Goal: Transaction & Acquisition: Purchase product/service

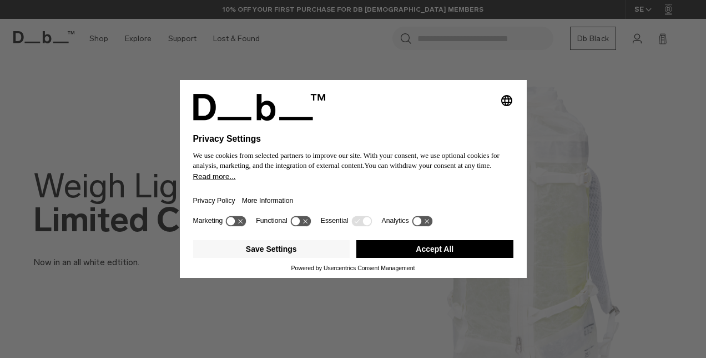
click at [443, 250] on button "Accept All" at bounding box center [434, 249] width 157 height 18
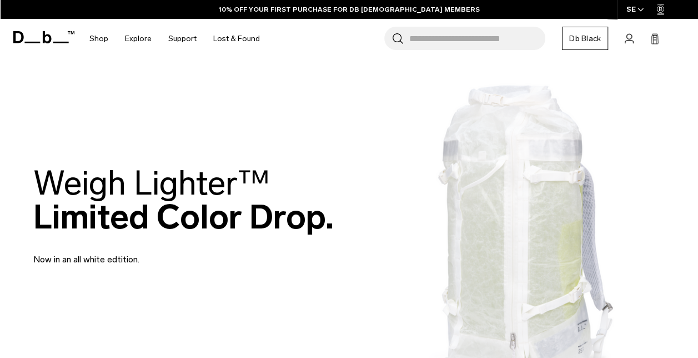
click at [438, 41] on input "Search for Bags, Luggage..." at bounding box center [477, 38] width 136 height 23
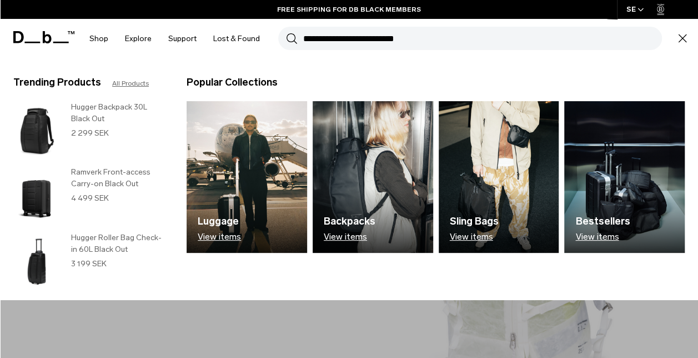
click at [513, 184] on img at bounding box center [499, 177] width 120 height 152
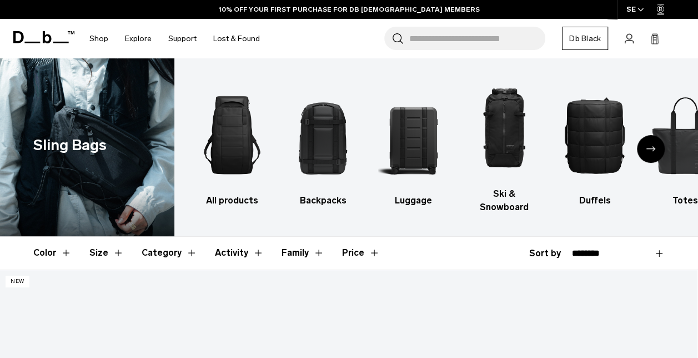
click at [658, 144] on div "Next slide" at bounding box center [651, 149] width 28 height 28
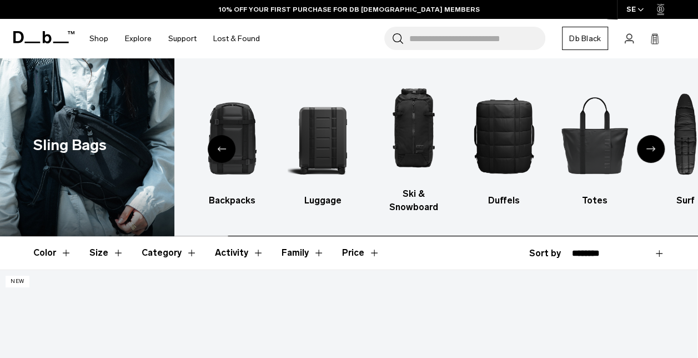
click at [658, 144] on div "Next slide" at bounding box center [651, 149] width 28 height 28
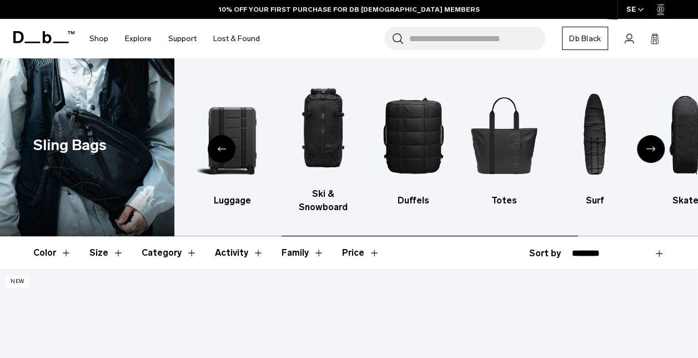
click at [658, 144] on div "Next slide" at bounding box center [651, 149] width 28 height 28
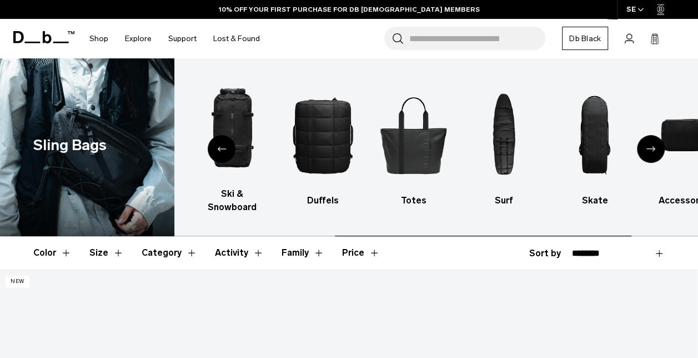
click at [658, 144] on div "Next slide" at bounding box center [651, 149] width 28 height 28
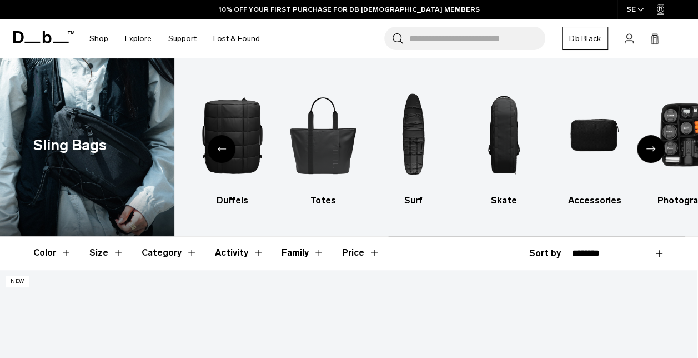
click at [658, 144] on div "Next slide" at bounding box center [651, 149] width 28 height 28
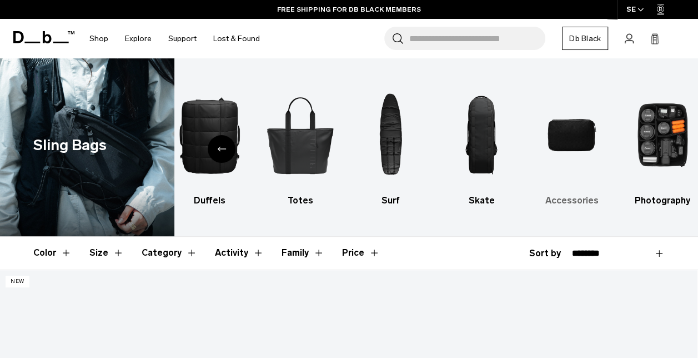
click at [583, 138] on img "9 / 10" at bounding box center [571, 135] width 71 height 107
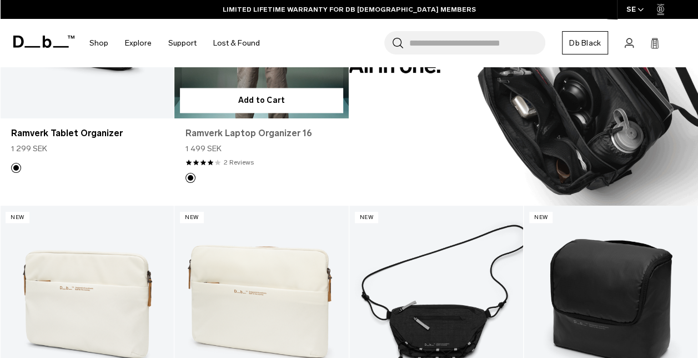
scroll to position [833, 0]
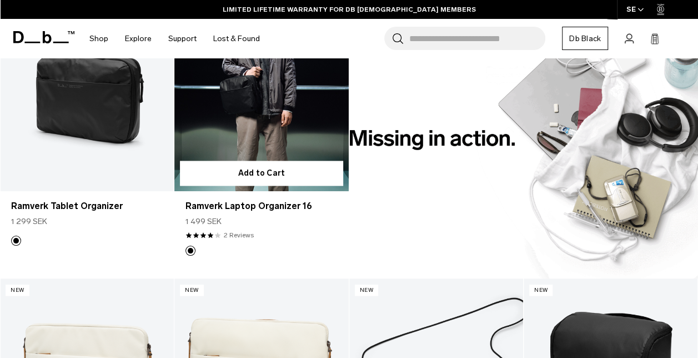
click at [282, 113] on link "Ramverk Laptop Organizer 16" at bounding box center [261, 94] width 174 height 193
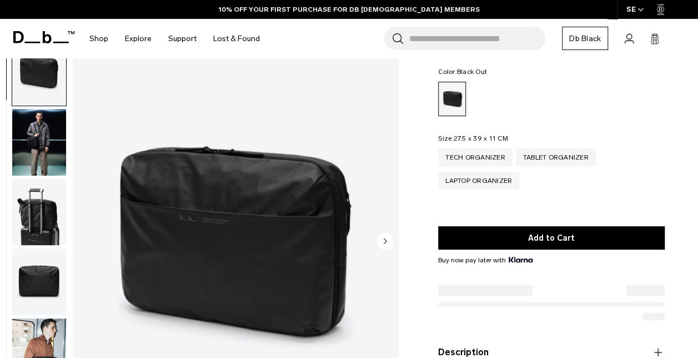
click at [48, 143] on img "button" at bounding box center [39, 142] width 54 height 67
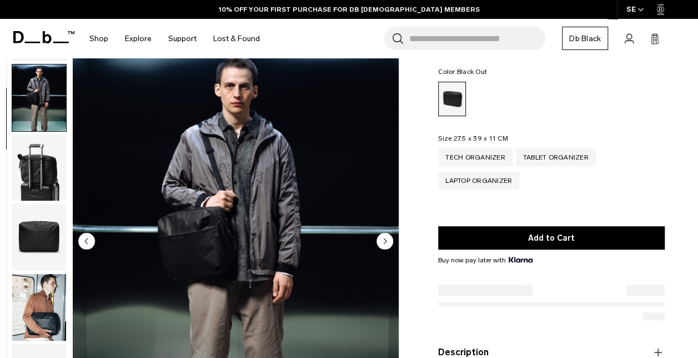
scroll to position [70, 0]
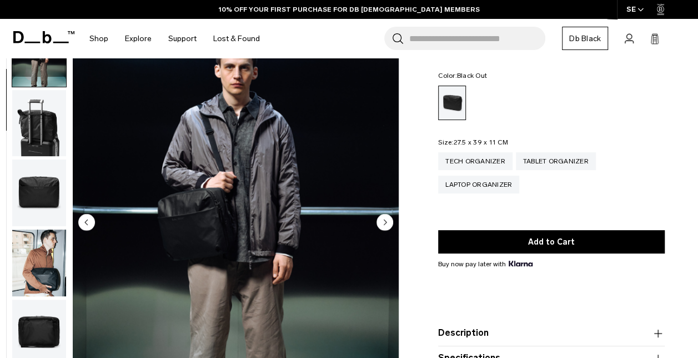
click at [44, 135] on img "button" at bounding box center [39, 123] width 54 height 67
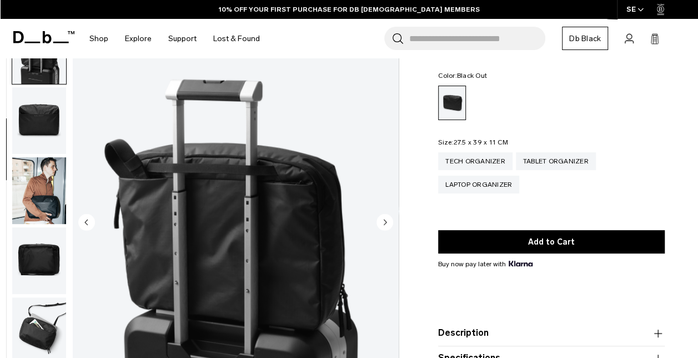
scroll to position [150, 0]
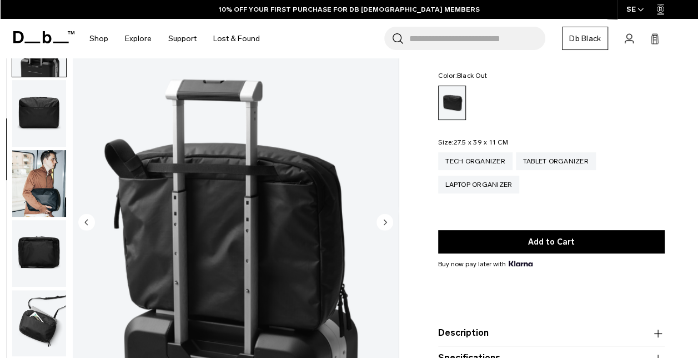
click at [44, 114] on img "button" at bounding box center [39, 113] width 54 height 67
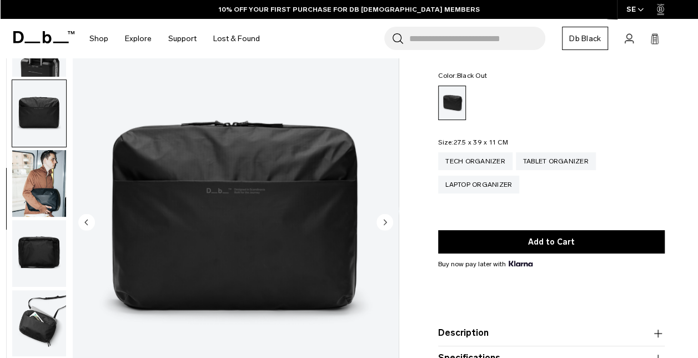
click at [43, 190] on img "button" at bounding box center [39, 183] width 54 height 67
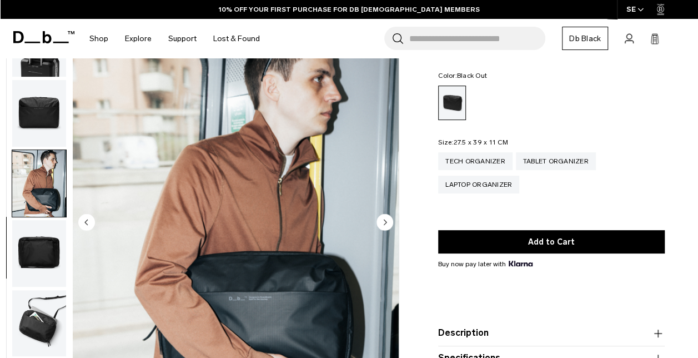
click at [37, 258] on img "button" at bounding box center [39, 253] width 54 height 67
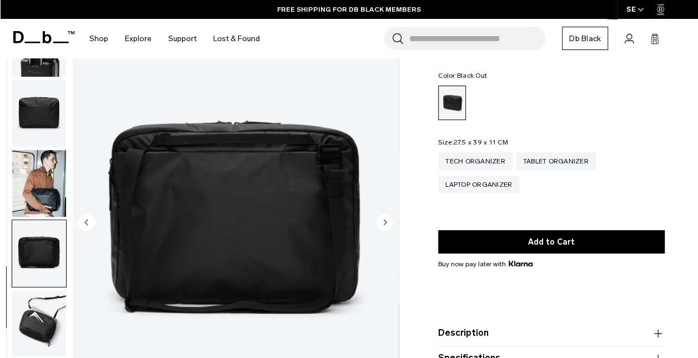
click at [51, 329] on img "button" at bounding box center [39, 323] width 54 height 67
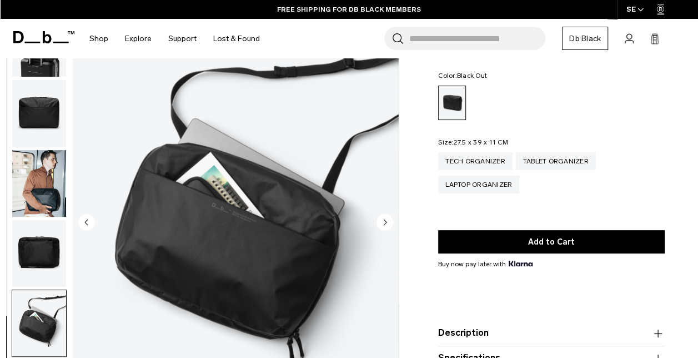
scroll to position [0, 0]
click at [44, 262] on img "button" at bounding box center [39, 253] width 54 height 67
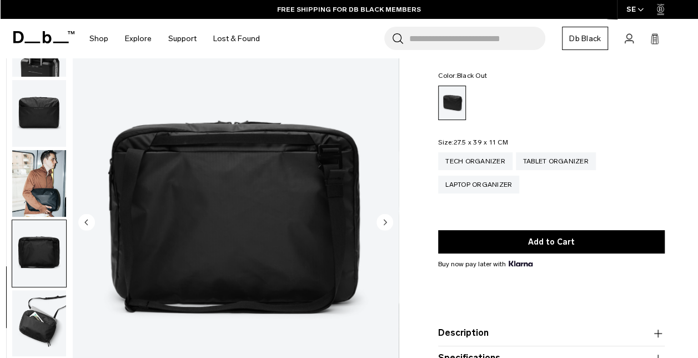
click at [48, 183] on img "button" at bounding box center [39, 183] width 54 height 67
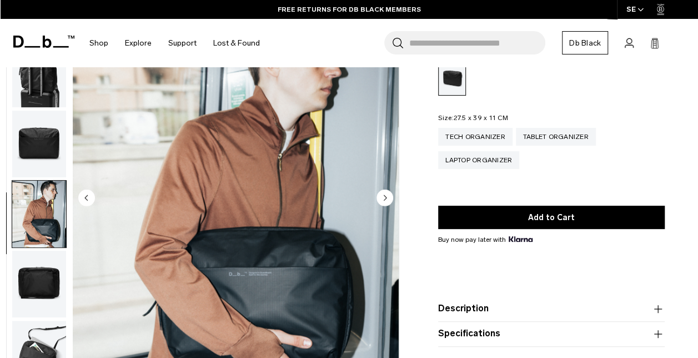
scroll to position [56, 0]
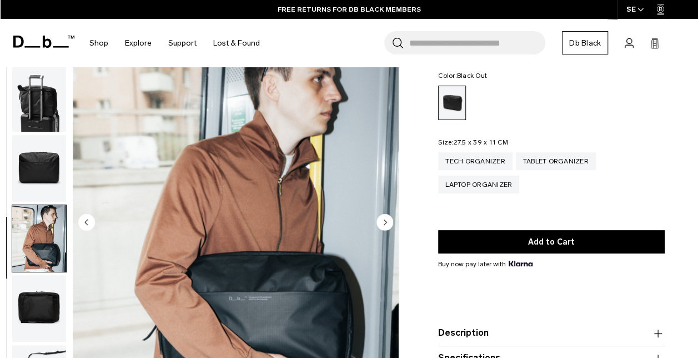
click at [28, 173] on img "button" at bounding box center [39, 168] width 54 height 67
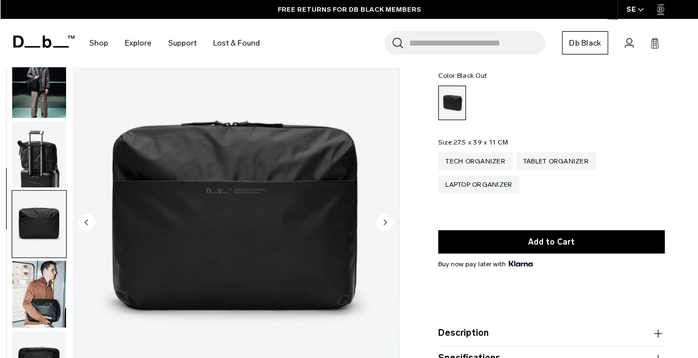
click at [40, 167] on img "button" at bounding box center [39, 154] width 54 height 67
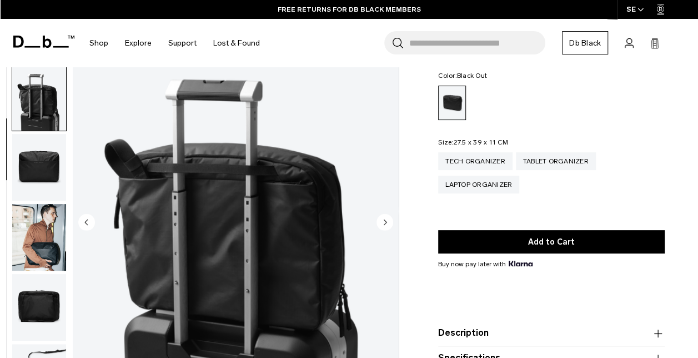
scroll to position [29, 0]
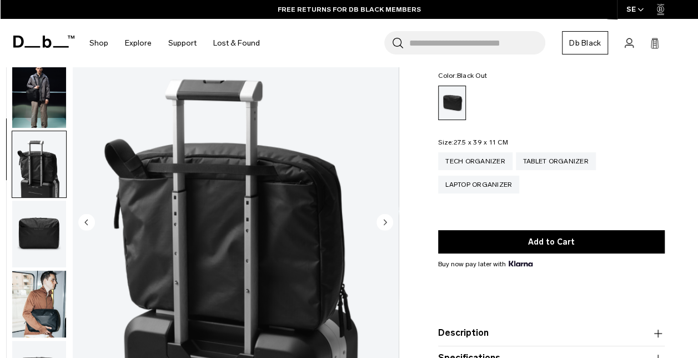
click at [37, 165] on img "button" at bounding box center [39, 164] width 54 height 67
click at [47, 97] on img "button" at bounding box center [39, 94] width 54 height 67
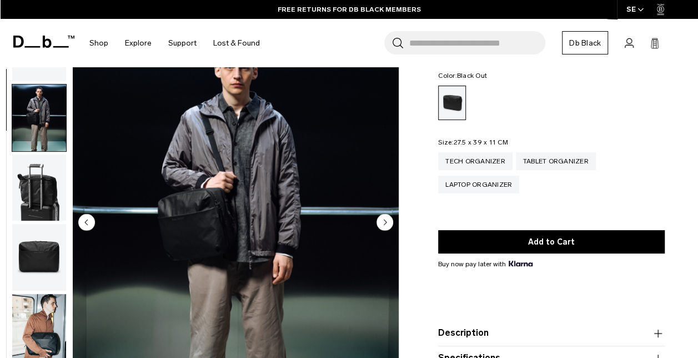
scroll to position [0, 0]
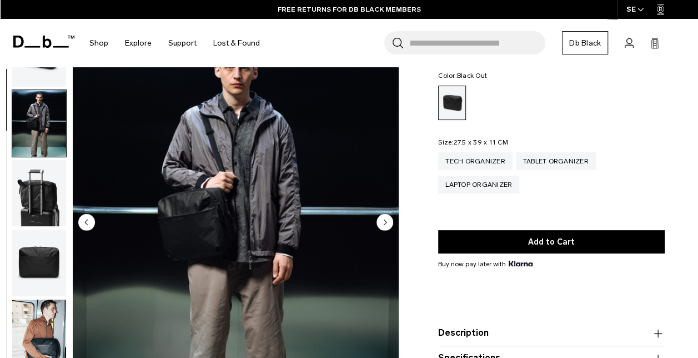
click at [38, 131] on img "button" at bounding box center [39, 123] width 54 height 67
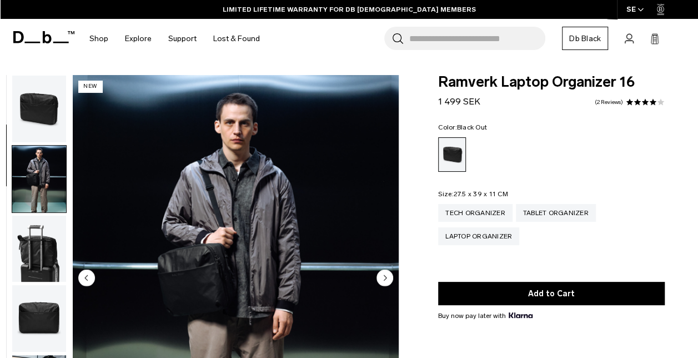
click at [47, 112] on img "button" at bounding box center [39, 109] width 54 height 67
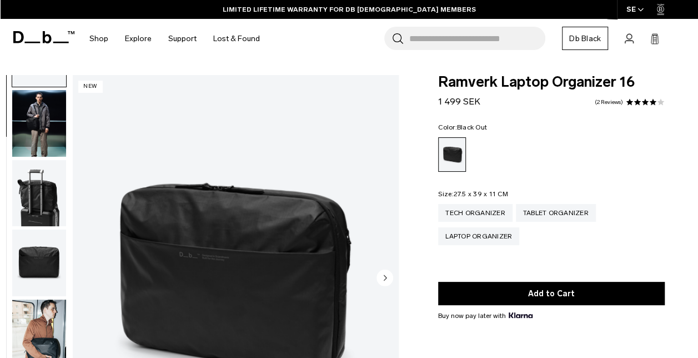
scroll to position [111, 0]
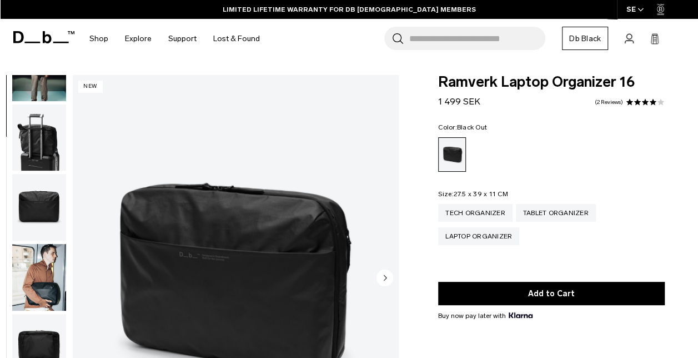
click at [46, 138] on img "button" at bounding box center [39, 137] width 54 height 67
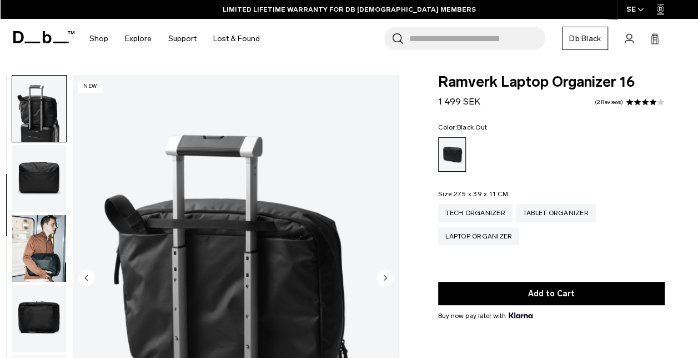
click at [40, 172] on img "button" at bounding box center [39, 178] width 54 height 67
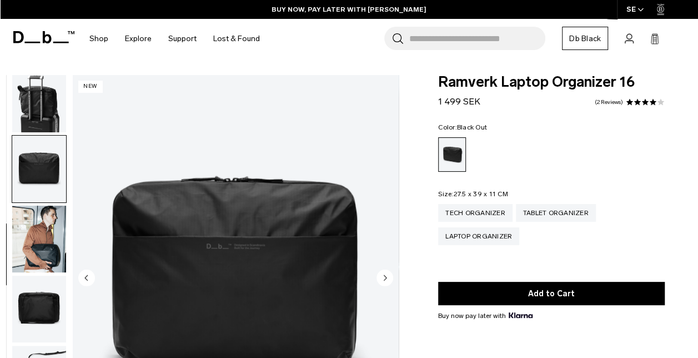
click at [46, 223] on img "button" at bounding box center [39, 238] width 54 height 67
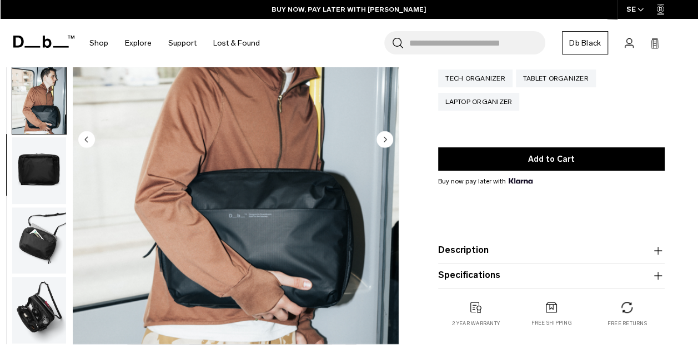
scroll to position [167, 0]
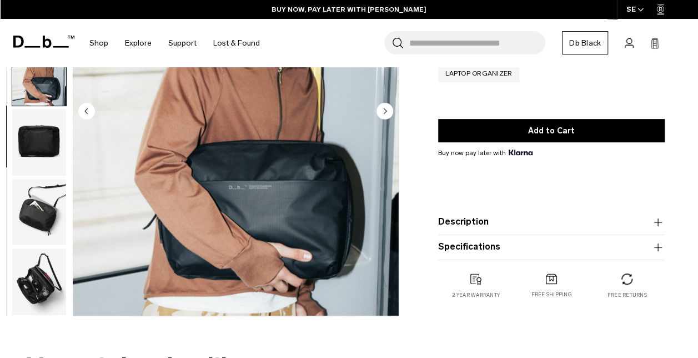
click at [46, 147] on img "button" at bounding box center [39, 142] width 54 height 67
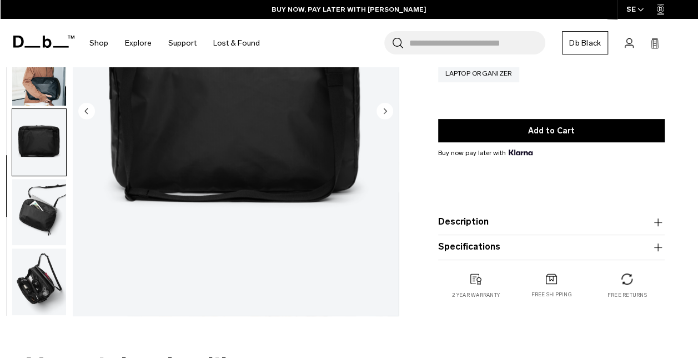
click at [43, 201] on img "button" at bounding box center [39, 212] width 54 height 67
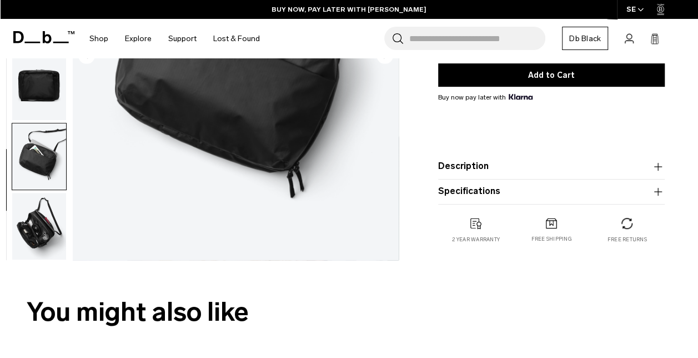
scroll to position [111, 0]
